Goal: Find contact information: Find contact information

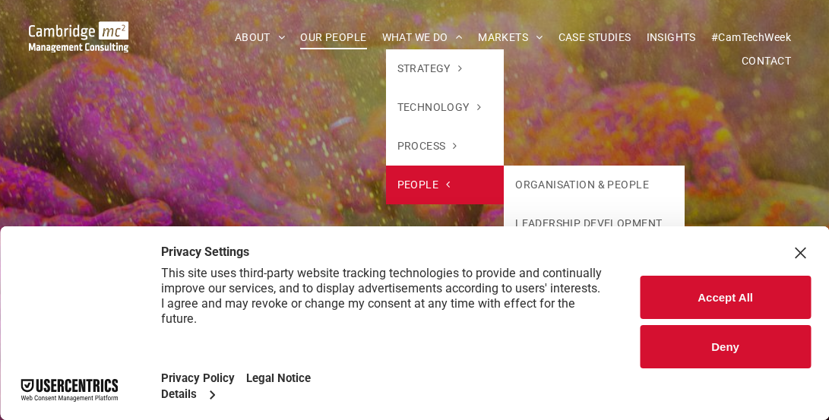
click at [438, 179] on span at bounding box center [443, 184] width 11 height 11
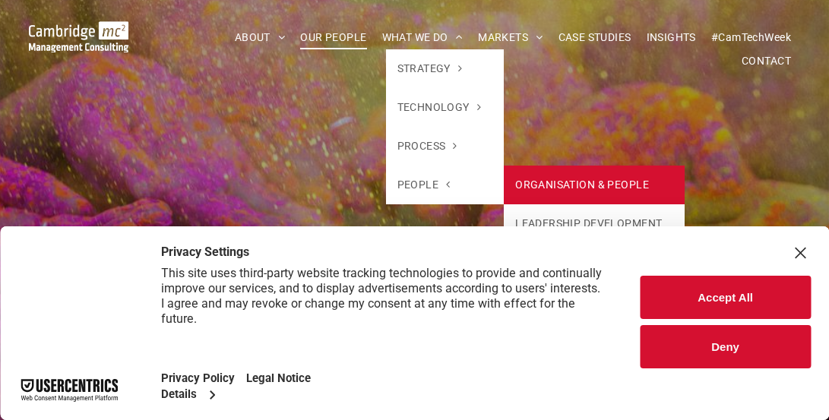
click at [494, 184] on link "ORGANISATION & PEOPLE" at bounding box center [594, 185] width 181 height 39
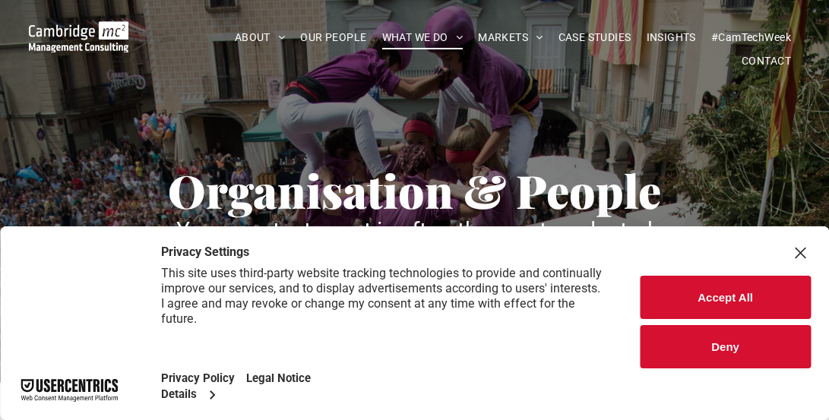
click at [722, 292] on button "Accept All" at bounding box center [725, 297] width 171 height 43
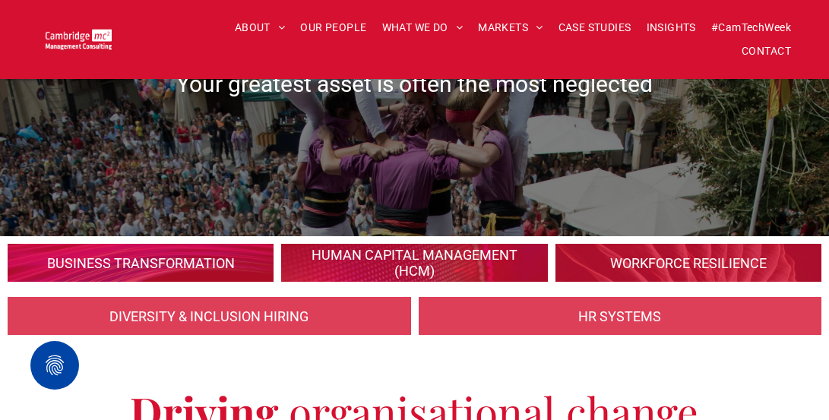
scroll to position [304, 0]
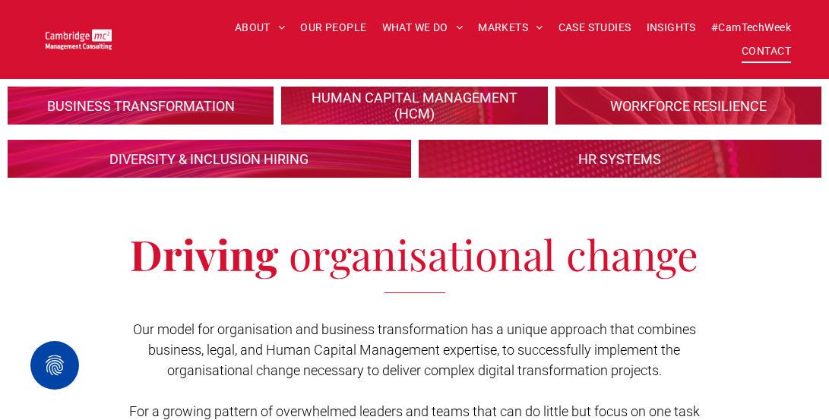
click at [776, 51] on span "CONTACT" at bounding box center [765, 52] width 49 height 24
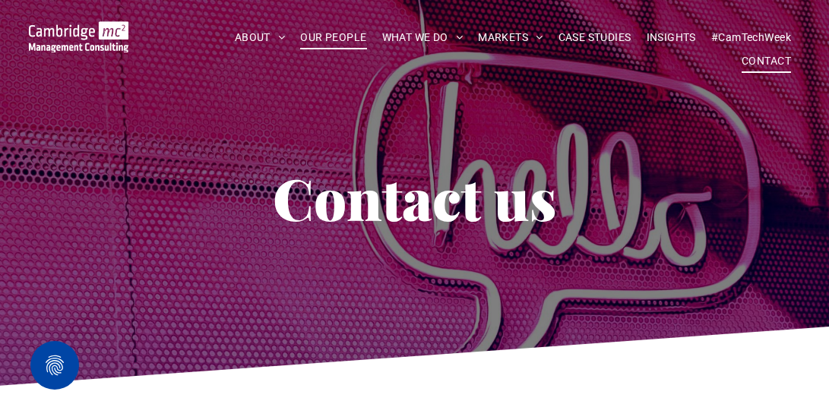
click at [320, 36] on span "OUR PEOPLE" at bounding box center [333, 38] width 66 height 24
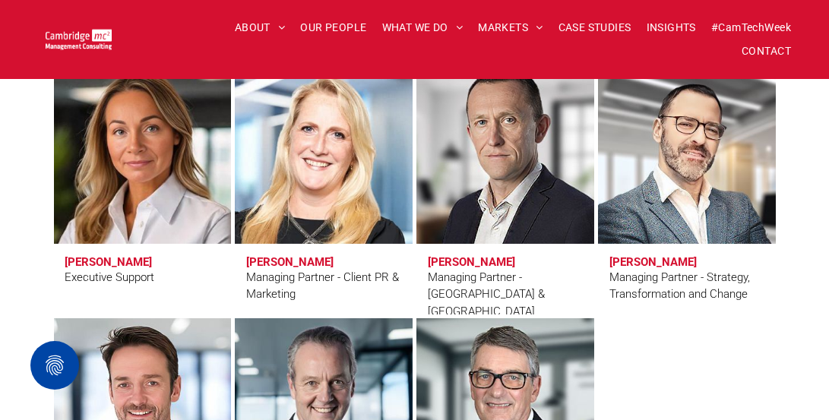
scroll to position [1443, 0]
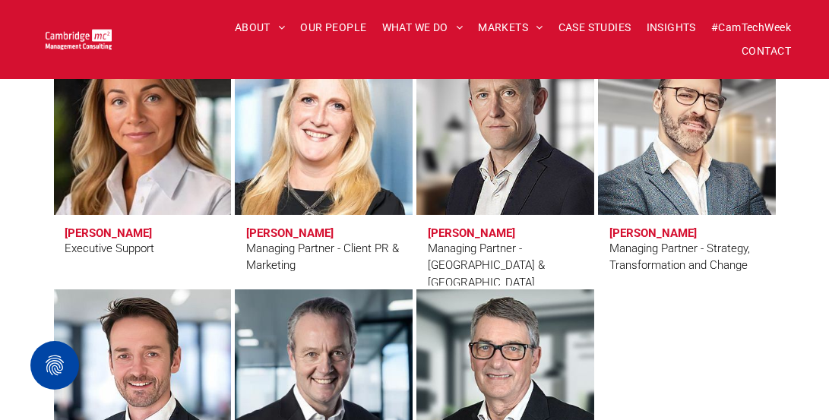
click at [101, 226] on h3 "Kate Hancock" at bounding box center [108, 233] width 87 height 14
click at [101, 231] on h3 "Kate Hancock" at bounding box center [108, 233] width 87 height 14
click at [133, 188] on link at bounding box center [142, 123] width 188 height 193
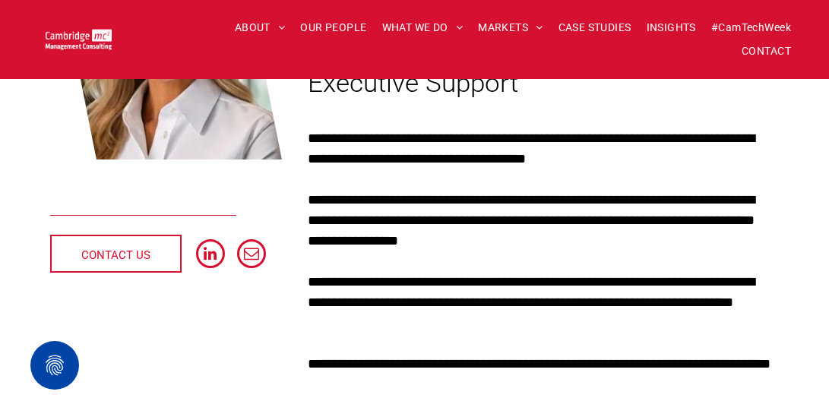
scroll to position [304, 0]
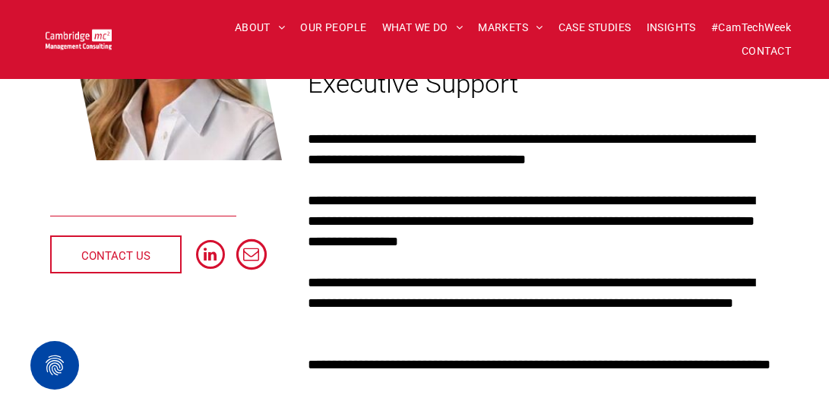
click at [251, 256] on span "email" at bounding box center [251, 254] width 30 height 30
